Goal: Navigation & Orientation: Find specific page/section

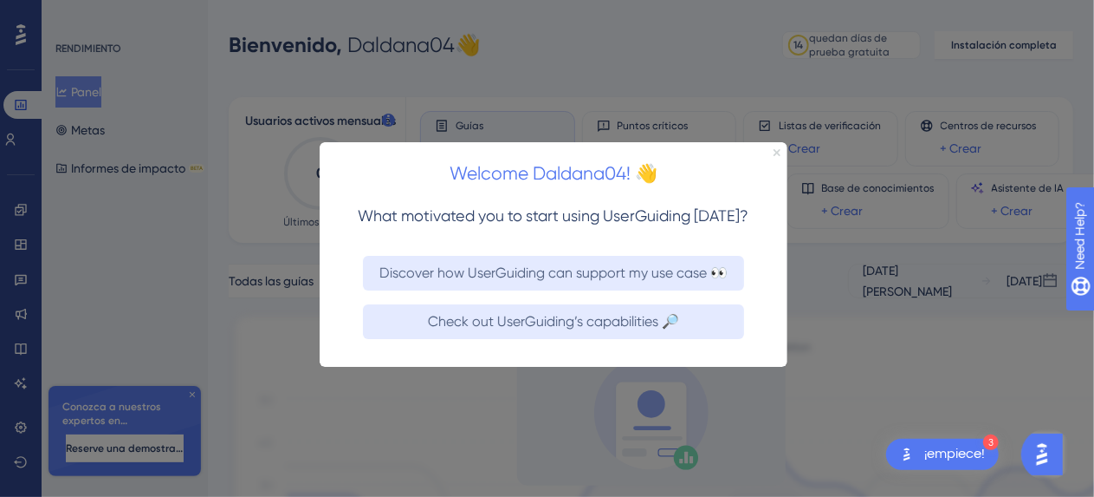
click at [777, 148] on icon "Close Preview" at bounding box center [776, 151] width 7 height 7
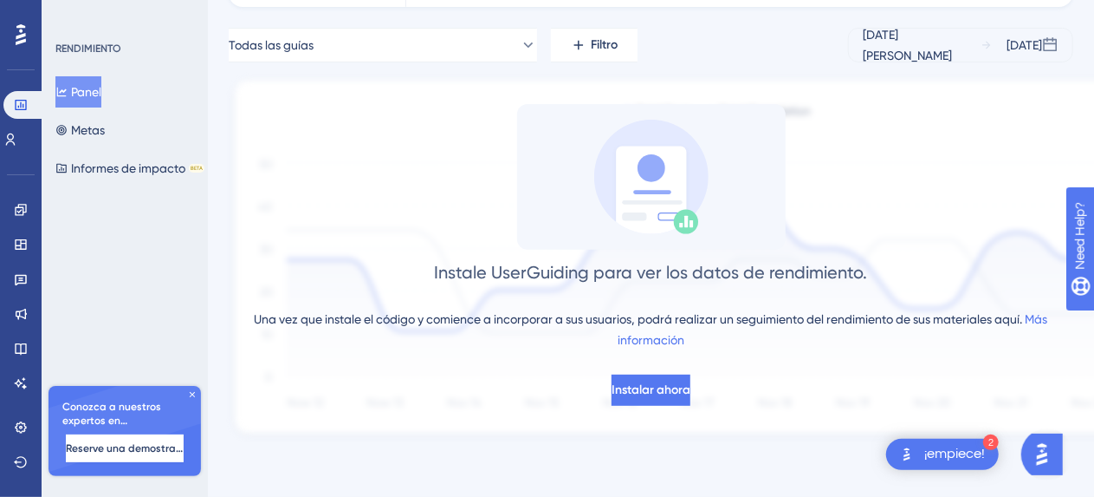
scroll to position [149, 0]
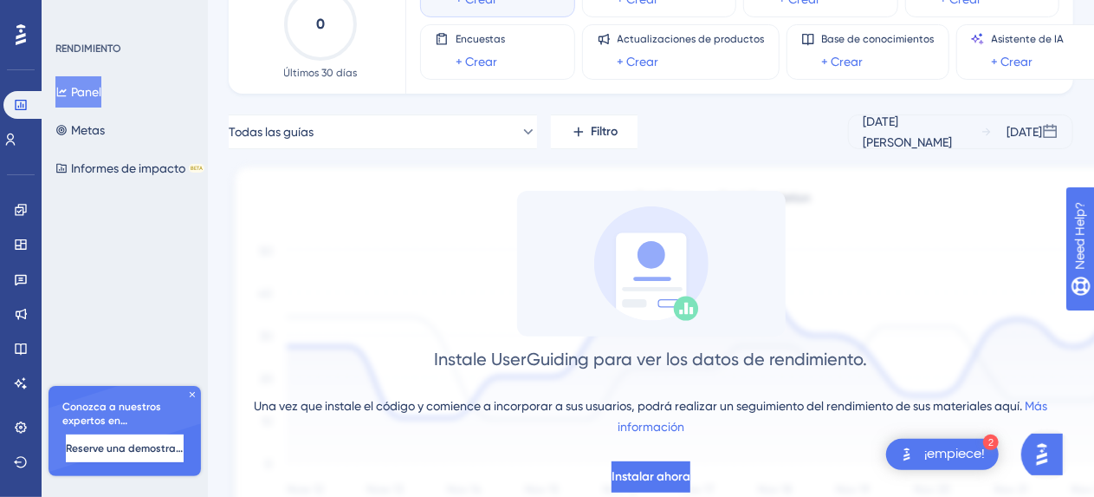
click at [151, 328] on div "RENDIMIENTO Panel Metas Informes de impacto BETA Conozca a nuestros expertos en…" at bounding box center [125, 248] width 166 height 497
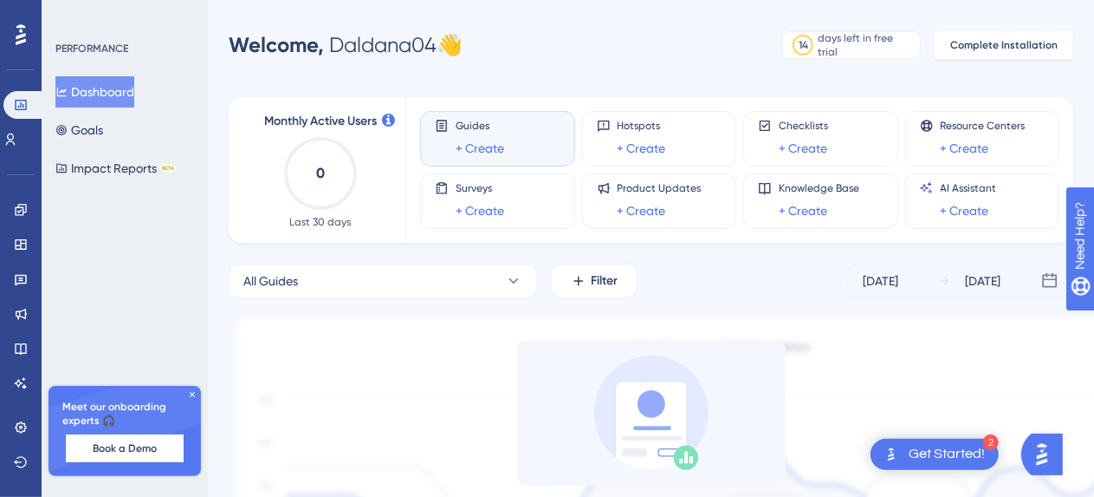
click at [55, 45] on div "PERFORMANCE" at bounding box center [91, 49] width 73 height 14
click at [101, 49] on div "PERFORMANCE" at bounding box center [91, 49] width 73 height 14
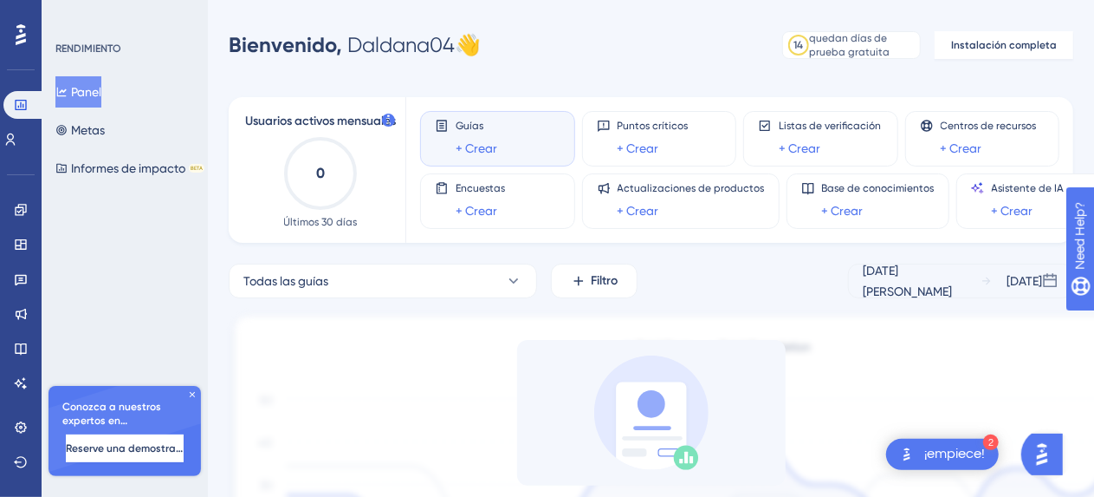
drag, startPoint x: 772, startPoint y: 106, endPoint x: 110, endPoint y: 237, distance: 675.0
click at [110, 237] on div "RENDIMIENTO Panel Metas Informes de impacto BETA Conozca a nuestros expertos en…" at bounding box center [125, 248] width 166 height 497
click at [491, 278] on button "Todas las guías" at bounding box center [383, 280] width 308 height 35
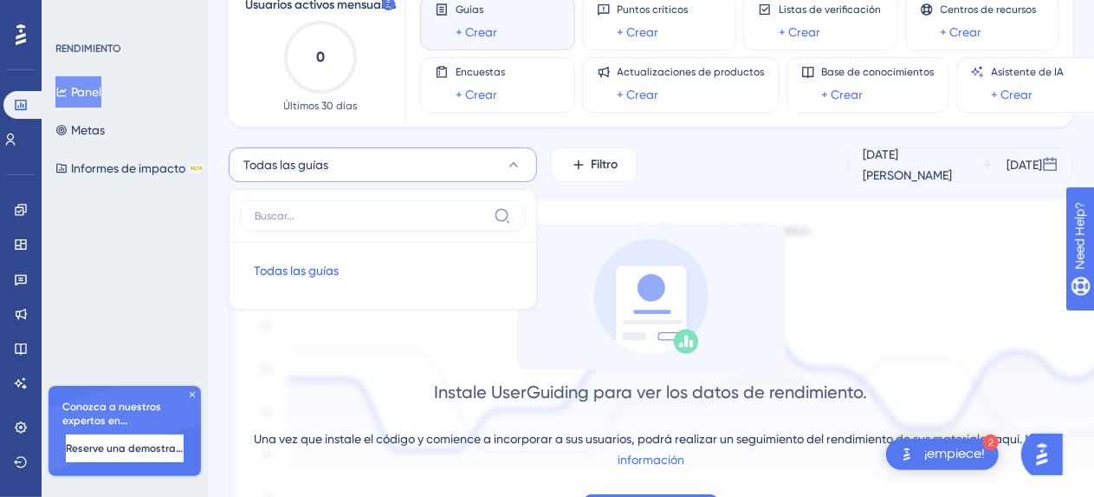
click at [745, 159] on div "Todas las guías Todas las guías Todas las guías Filtro 13 de agosto de 2025 19 …" at bounding box center [651, 164] width 845 height 35
